Goal: Information Seeking & Learning: Check status

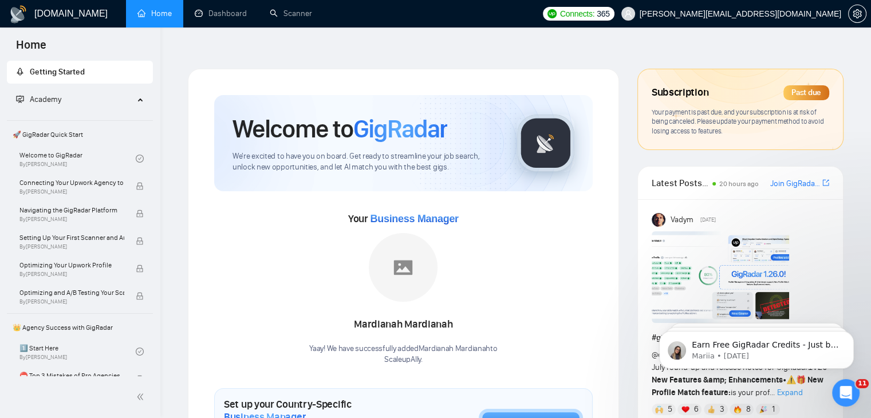
click at [806, 85] on div "Past due" at bounding box center [806, 92] width 46 height 15
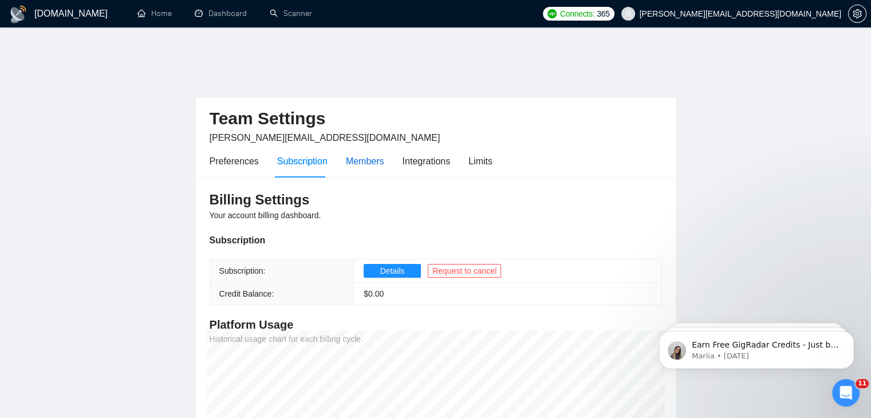
click at [352, 154] on div "Members" at bounding box center [365, 161] width 38 height 14
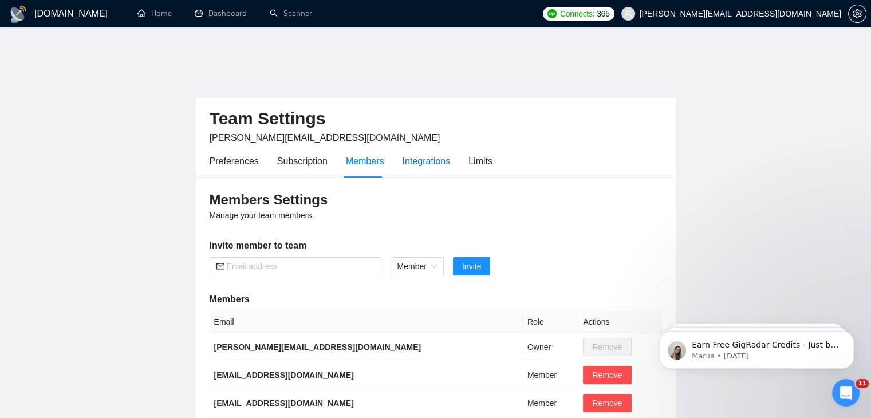
click at [408, 154] on div "Integrations" at bounding box center [427, 161] width 48 height 14
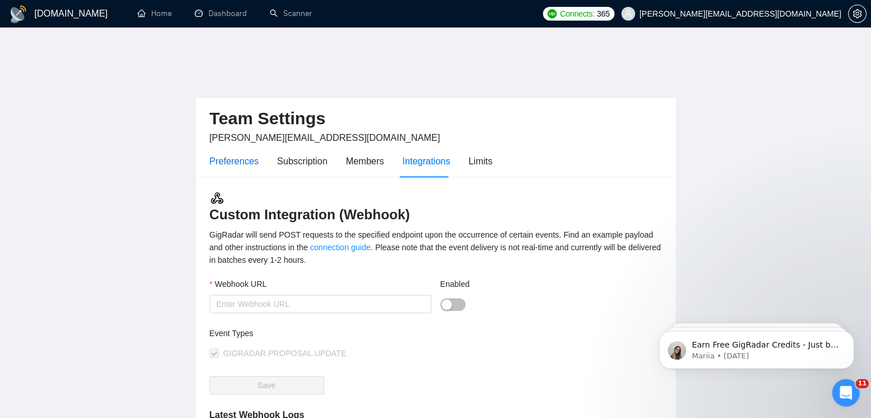
click at [243, 154] on div "Preferences" at bounding box center [234, 161] width 49 height 14
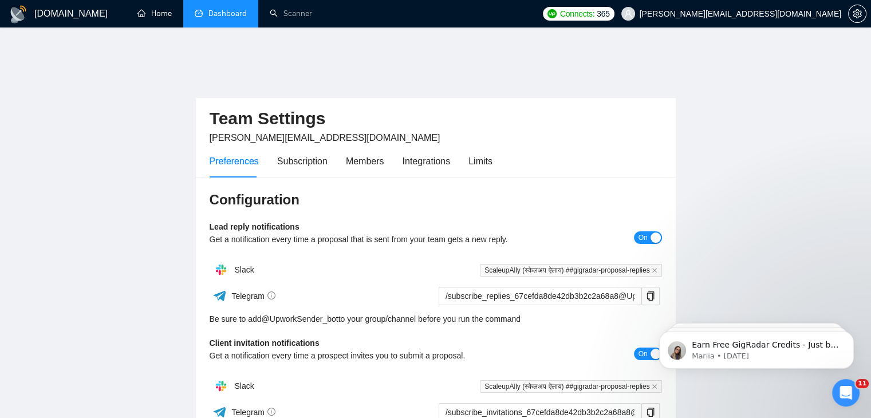
drag, startPoint x: 157, startPoint y: 14, endPoint x: 251, endPoint y: 4, distance: 94.5
click at [157, 14] on link "Home" at bounding box center [154, 14] width 34 height 10
click at [247, 9] on link "Dashboard" at bounding box center [221, 14] width 52 height 10
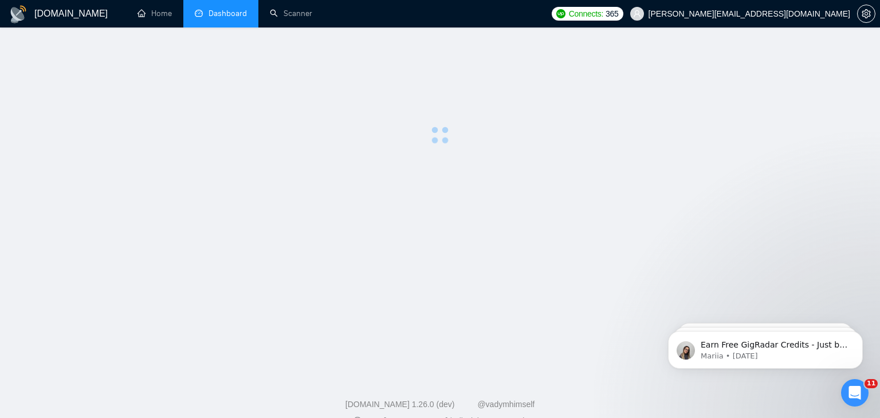
click at [236, 19] on li "Dashboard" at bounding box center [220, 13] width 75 height 27
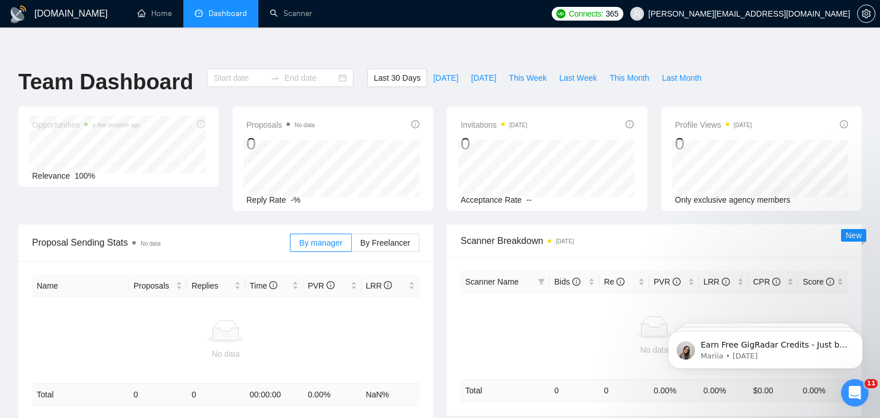
type input "[DATE]"
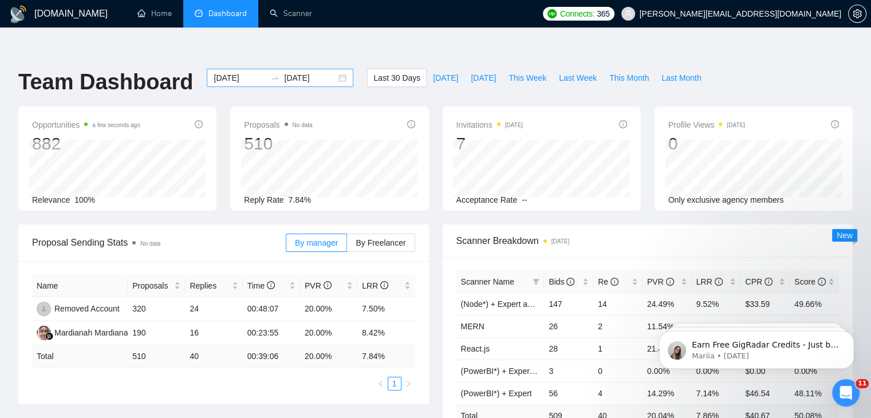
click at [333, 69] on div "[DATE] [DATE]" at bounding box center [280, 78] width 147 height 18
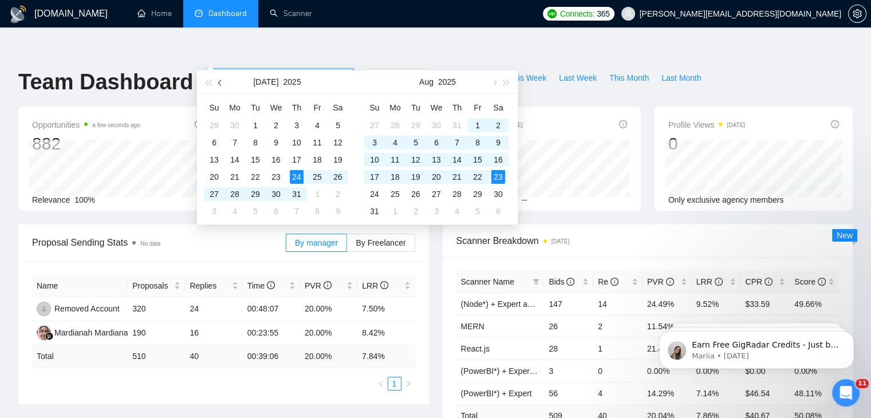
click at [220, 81] on span "button" at bounding box center [221, 83] width 6 height 6
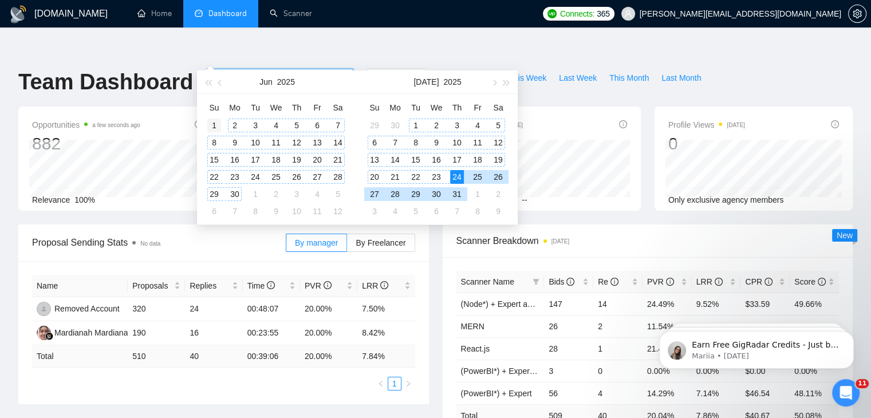
type input "[DATE]"
click at [222, 121] on td "1" at bounding box center [214, 125] width 21 height 17
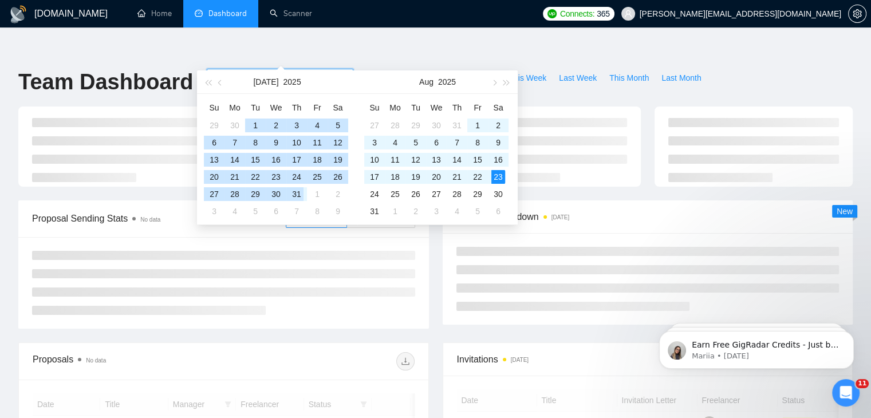
click at [297, 193] on div "31" at bounding box center [297, 194] width 14 height 14
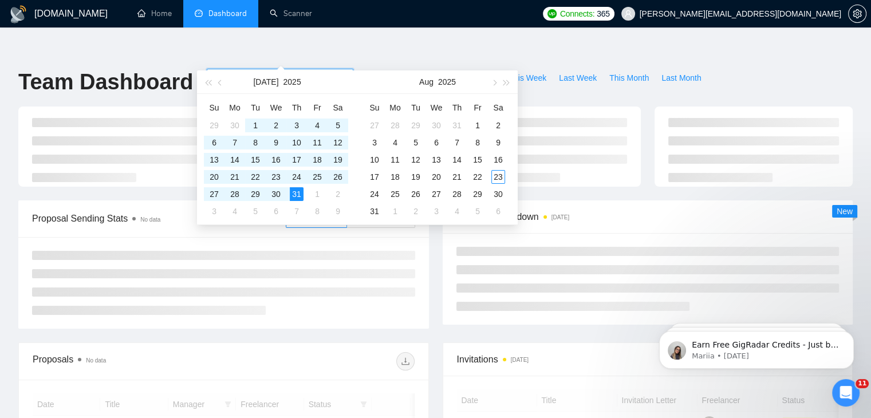
type input "[DATE]"
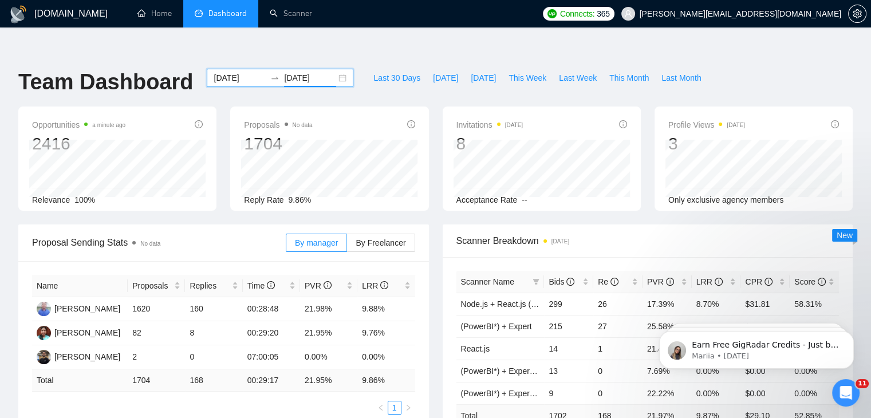
click at [333, 69] on div "[DATE] [DATE]" at bounding box center [280, 78] width 147 height 18
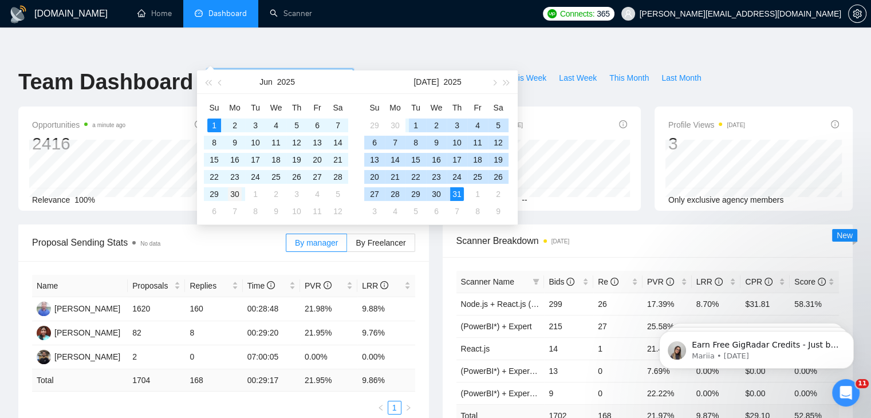
type input "[DATE]"
drag, startPoint x: 241, startPoint y: 194, endPoint x: 291, endPoint y: 177, distance: 53.1
click at [241, 194] on div "30" at bounding box center [235, 194] width 14 height 14
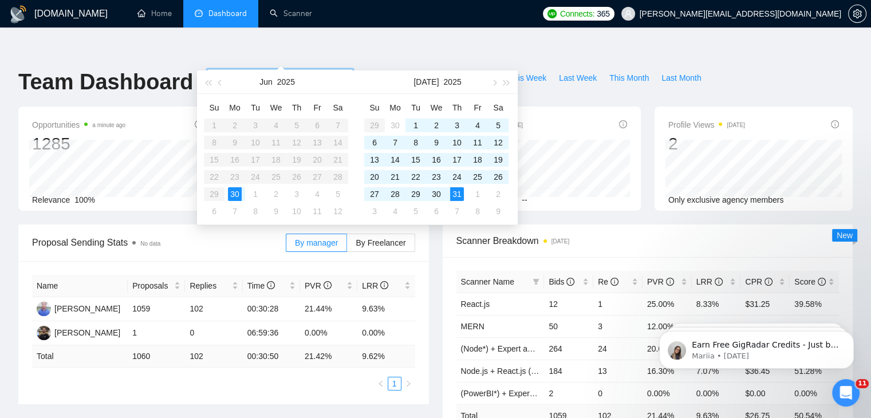
type input "[DATE]"
click at [215, 124] on table "Su Mo Tu We Th Fr Sa 1 2 3 4 5 6 7 8 9 10 11 12 13 14 15 16 17 18 19 20 21 22 2…" at bounding box center [276, 158] width 144 height 121
click at [216, 72] on input "[DATE]" at bounding box center [240, 78] width 52 height 13
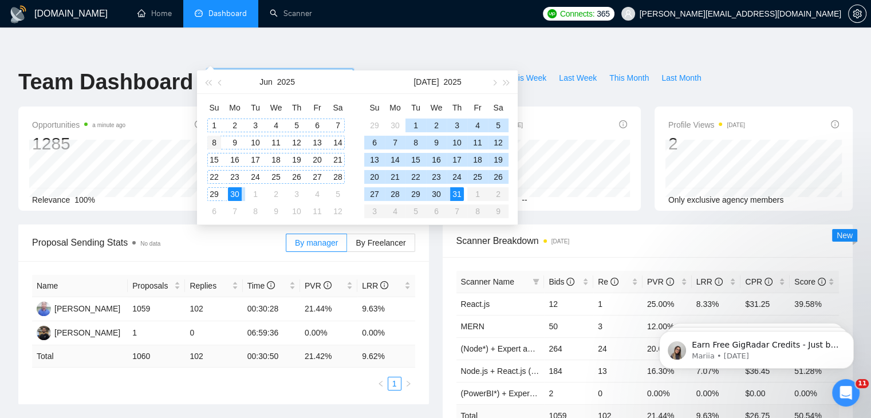
click at [212, 120] on div "1" at bounding box center [214, 126] width 14 height 14
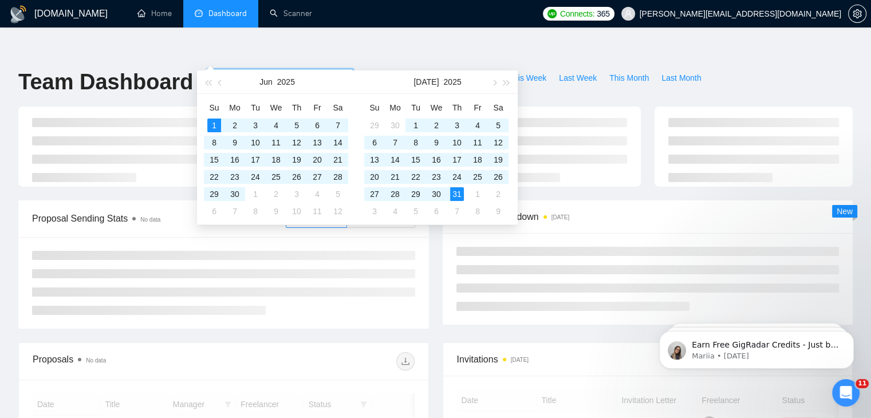
type input "[DATE]"
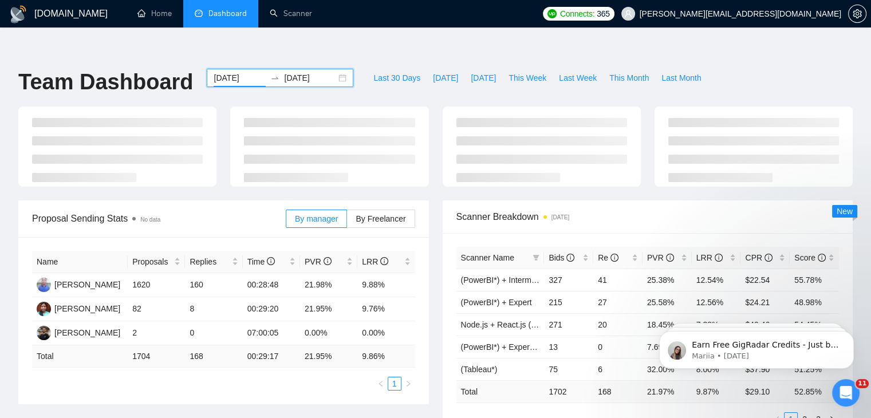
click at [298, 72] on input "[DATE]" at bounding box center [310, 78] width 52 height 13
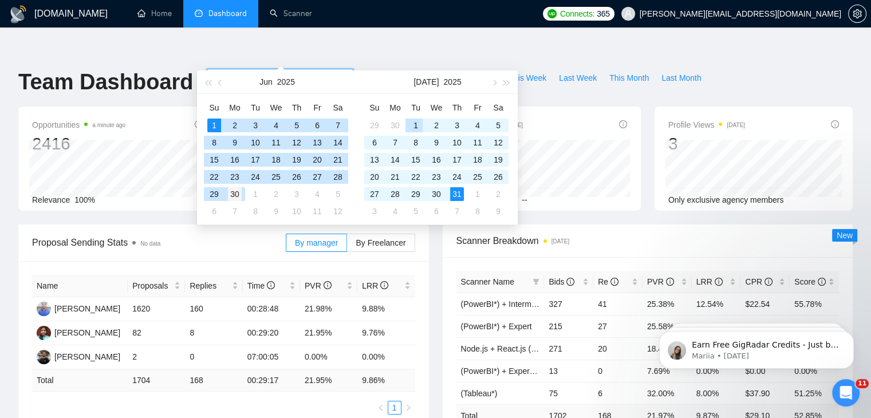
type input "[DATE]"
click at [241, 191] on div "30" at bounding box center [235, 194] width 14 height 14
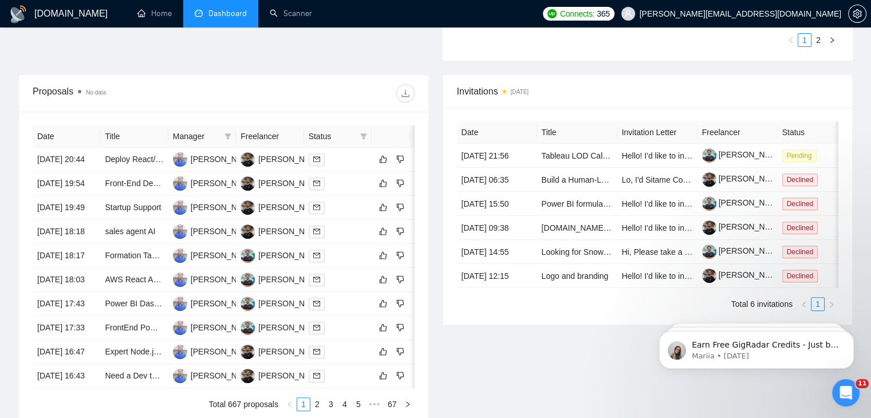
scroll to position [401, 0]
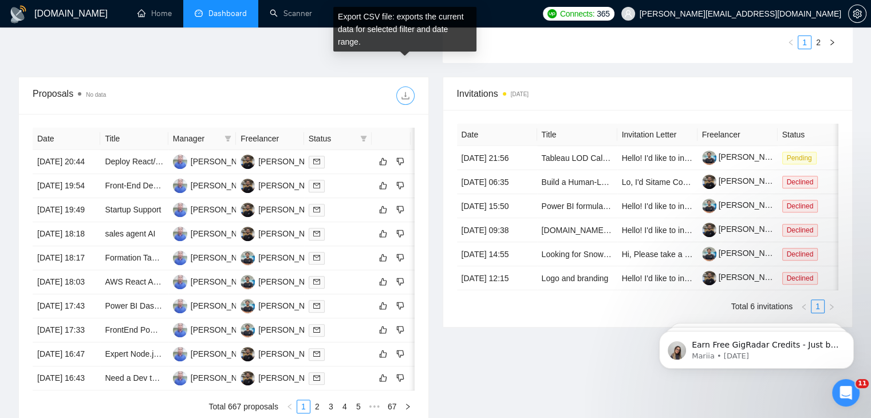
click at [401, 91] on icon "download" at bounding box center [405, 95] width 9 height 9
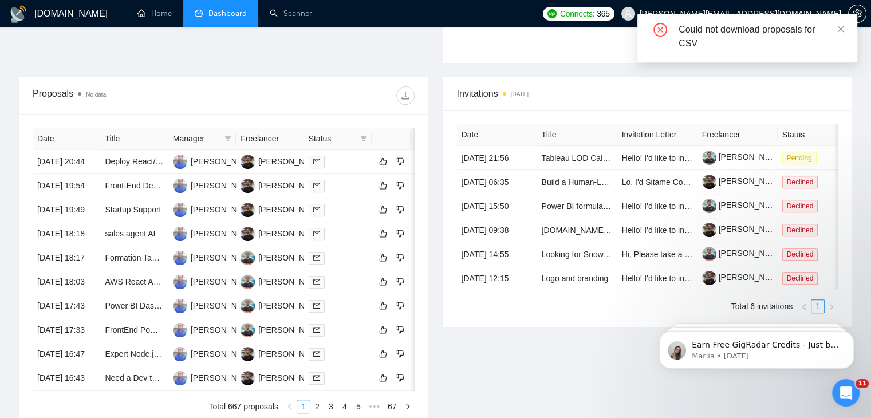
scroll to position [368, 0]
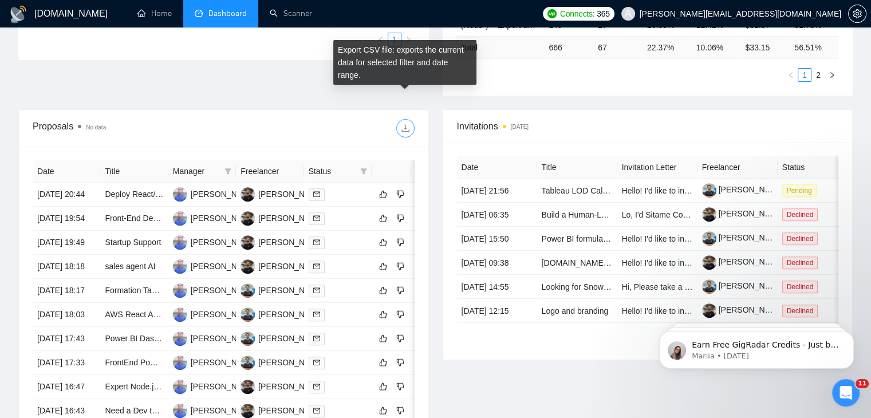
click at [401, 124] on icon "download" at bounding box center [405, 128] width 9 height 9
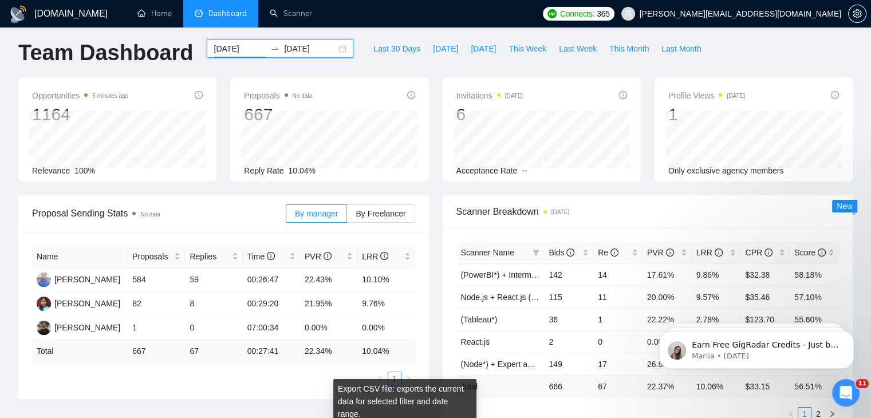
scroll to position [0, 0]
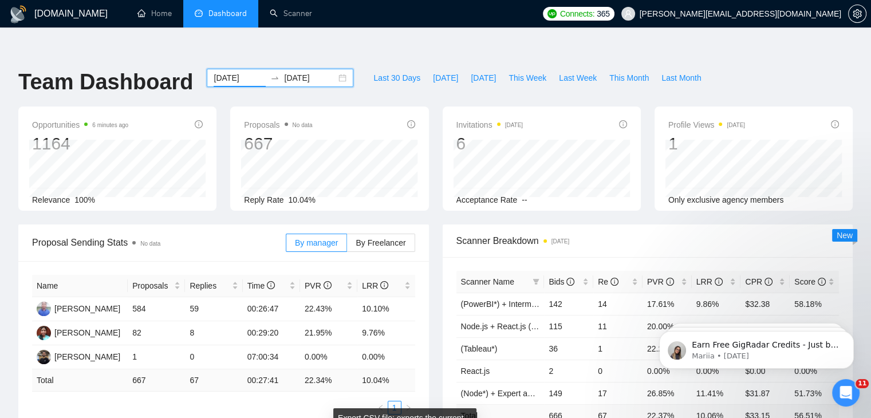
click at [334, 69] on div "[DATE] [DATE]" at bounding box center [280, 78] width 147 height 18
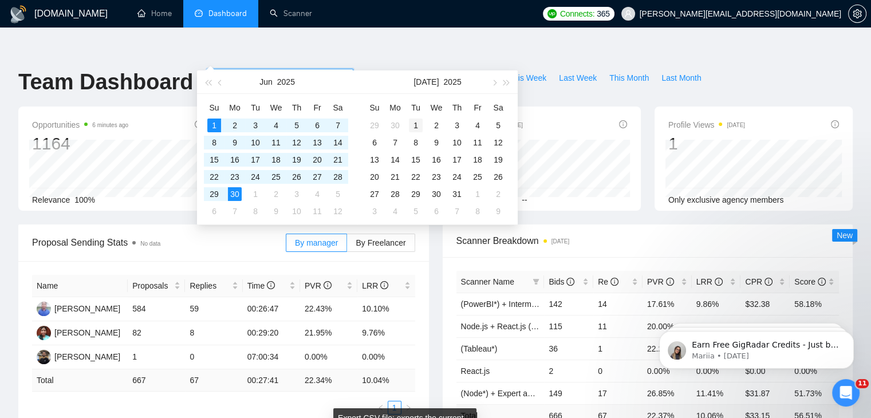
type input "[DATE]"
click at [417, 124] on div "1" at bounding box center [416, 126] width 14 height 14
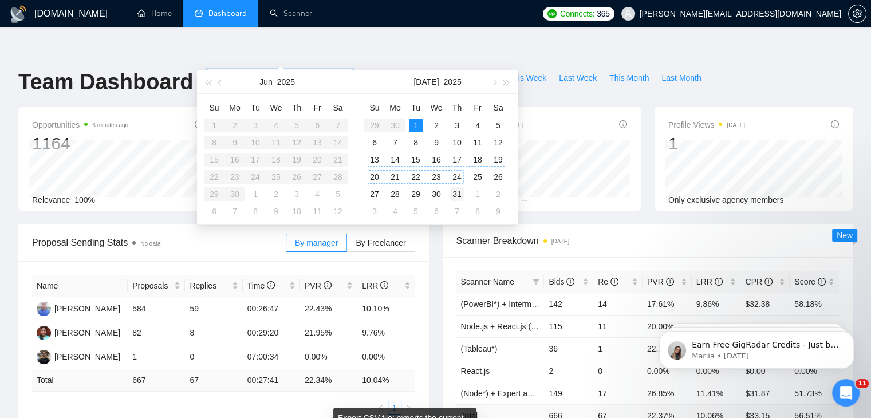
type input "[DATE]"
click at [460, 194] on div "31" at bounding box center [457, 194] width 14 height 14
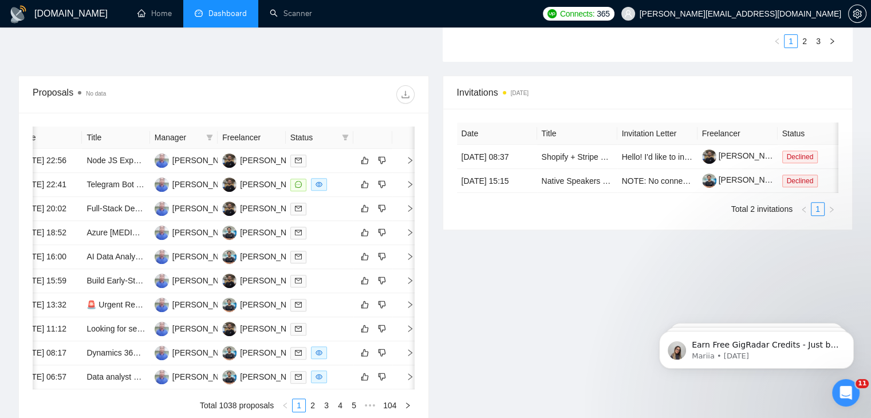
scroll to position [403, 0]
click at [401, 85] on button "button" at bounding box center [405, 94] width 18 height 18
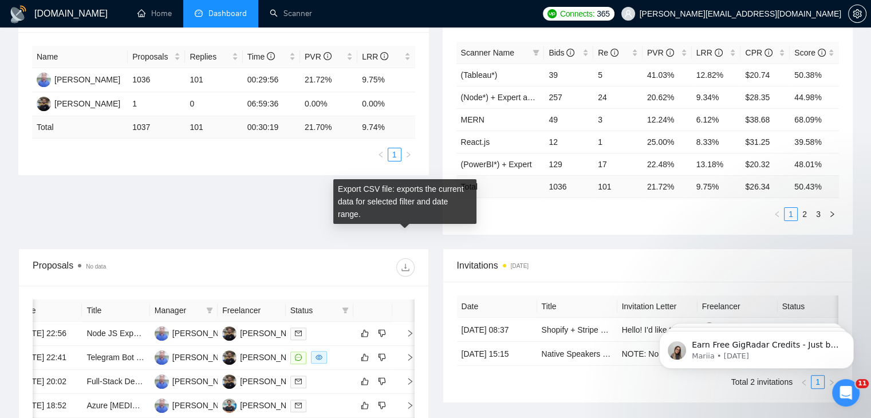
scroll to position [228, 0]
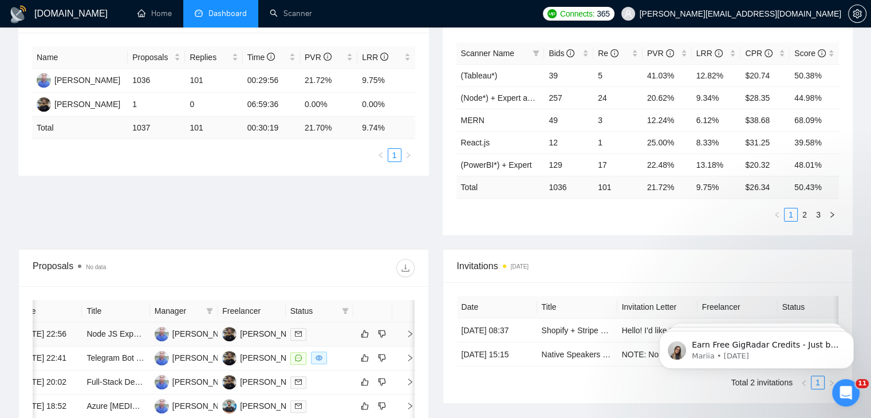
click at [410, 330] on icon "right" at bounding box center [410, 334] width 8 height 8
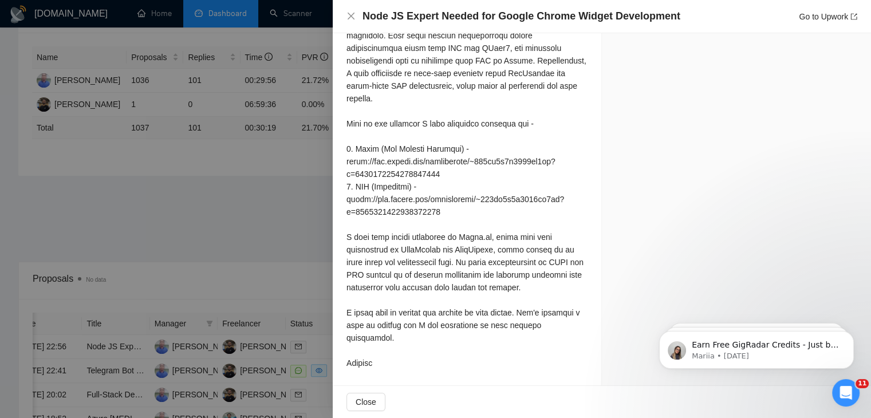
scroll to position [1120, 0]
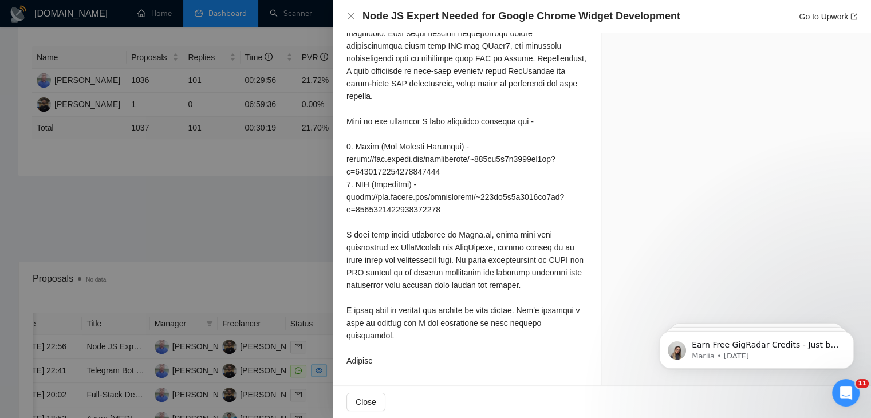
click at [257, 186] on div at bounding box center [435, 209] width 871 height 418
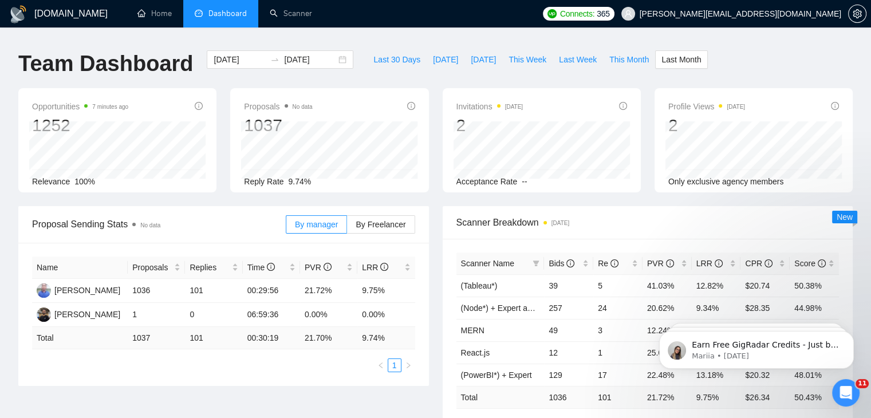
scroll to position [0, 0]
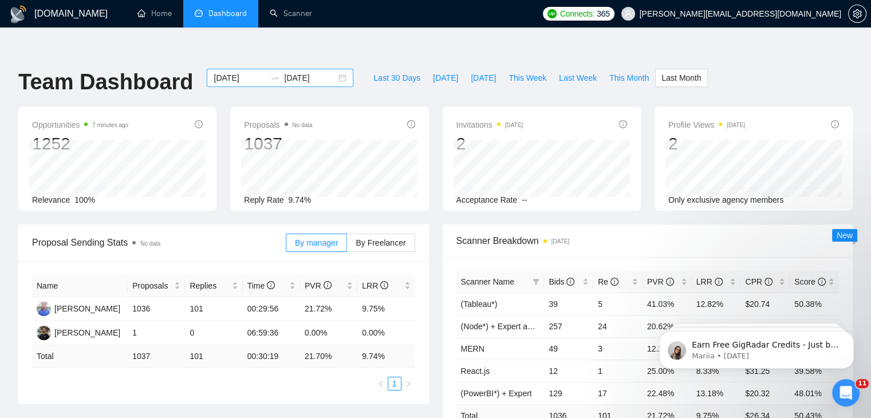
click at [241, 72] on input "[DATE]" at bounding box center [240, 78] width 52 height 13
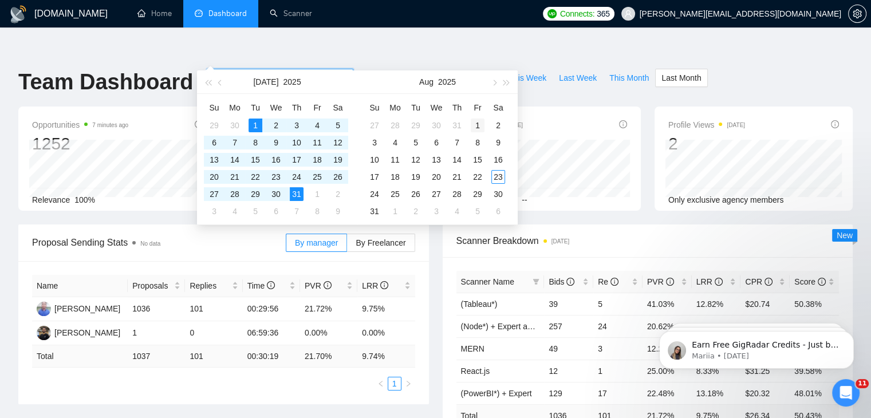
type input "[DATE]"
click at [476, 121] on div "1" at bounding box center [478, 126] width 14 height 14
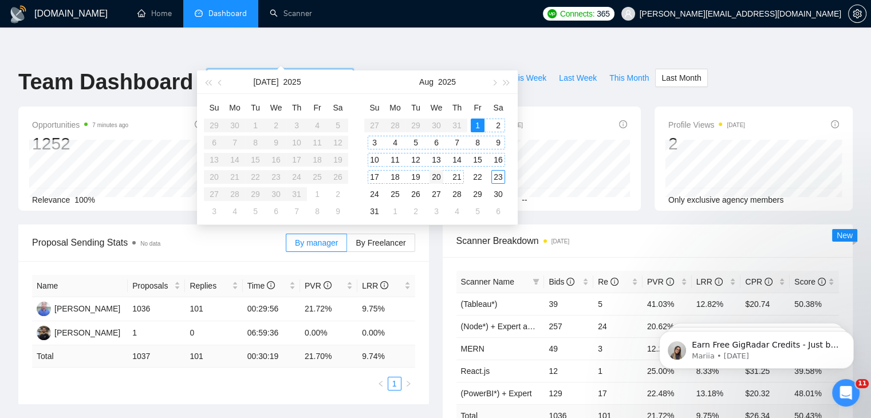
type input "[DATE]"
click at [437, 171] on div "20" at bounding box center [436, 177] width 14 height 14
